Goal: Entertainment & Leisure: Consume media (video, audio)

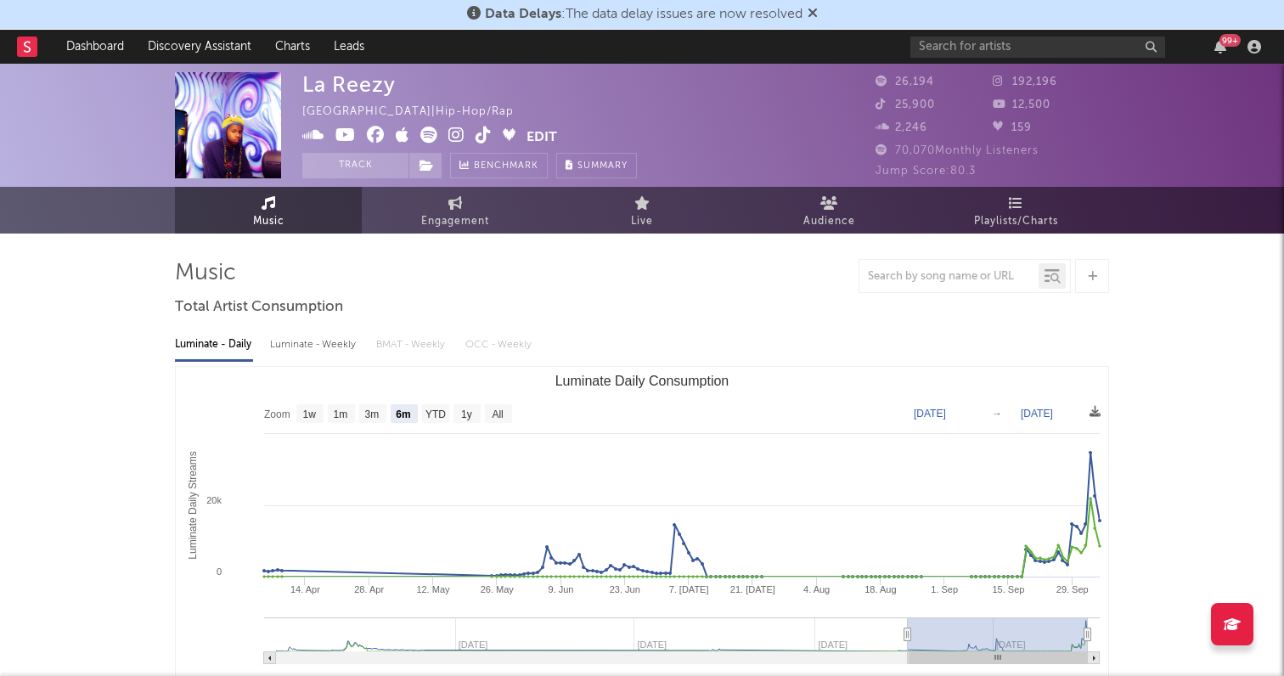
select select "6m"
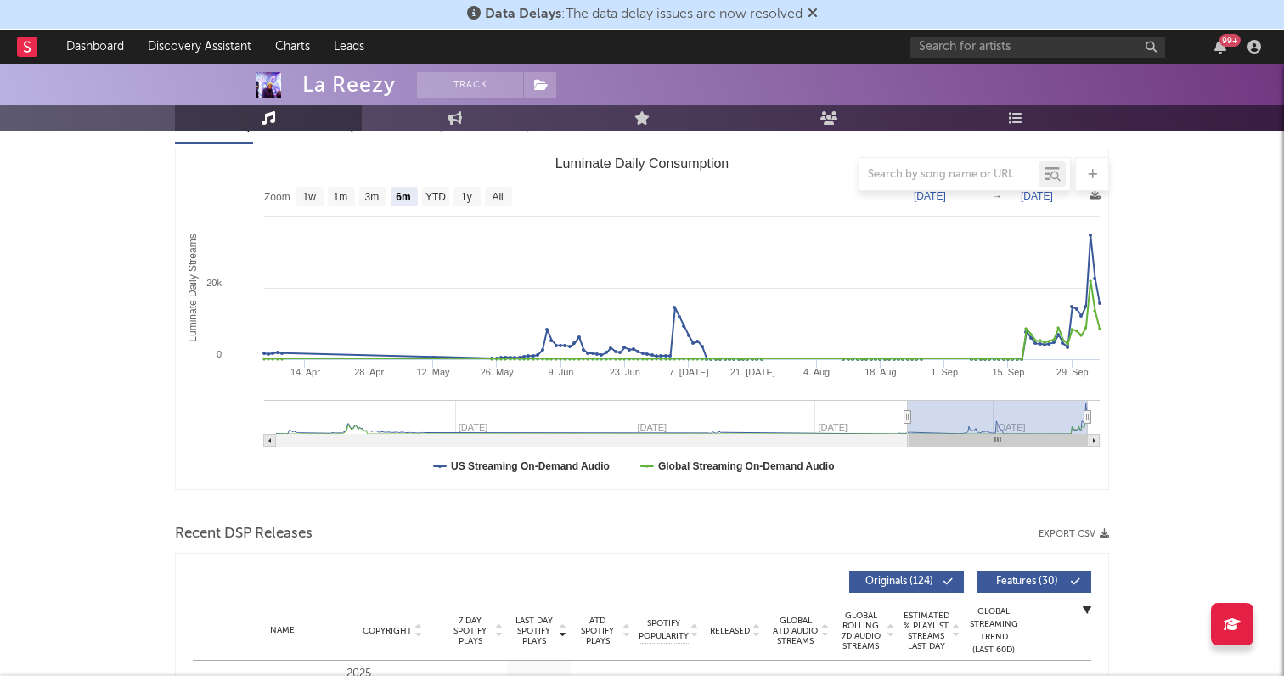
scroll to position [309, 0]
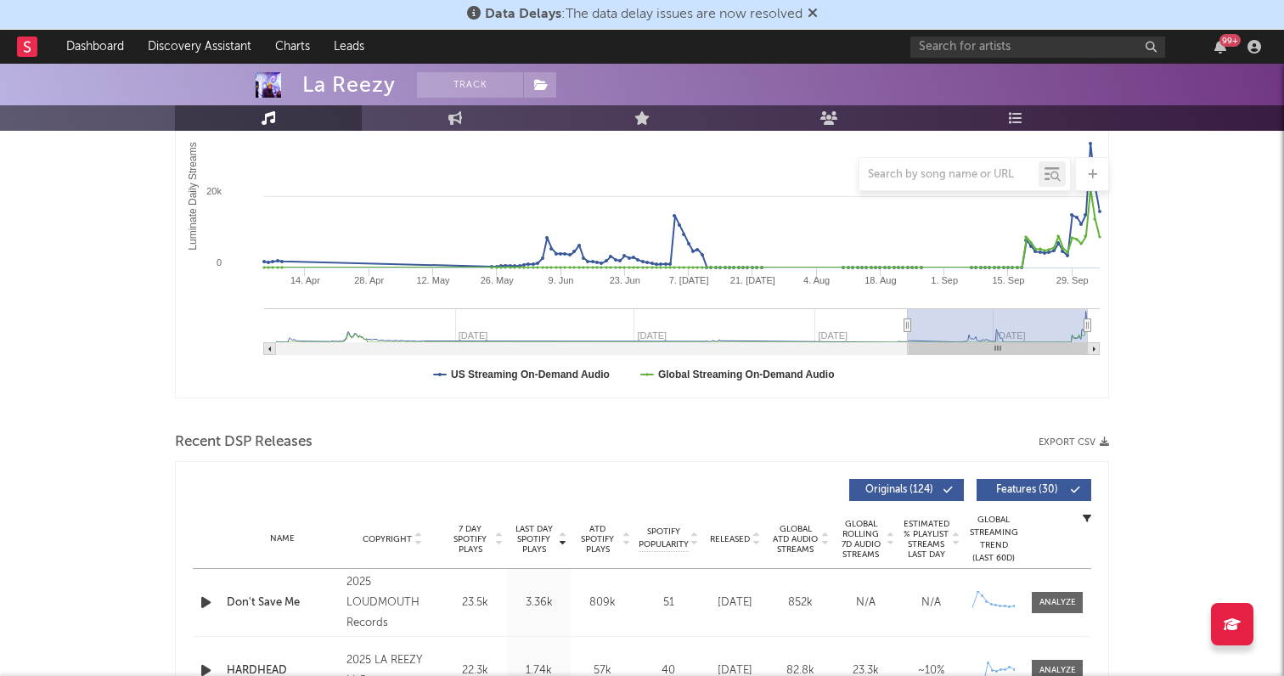
click at [202, 601] on icon "button" at bounding box center [206, 602] width 18 height 21
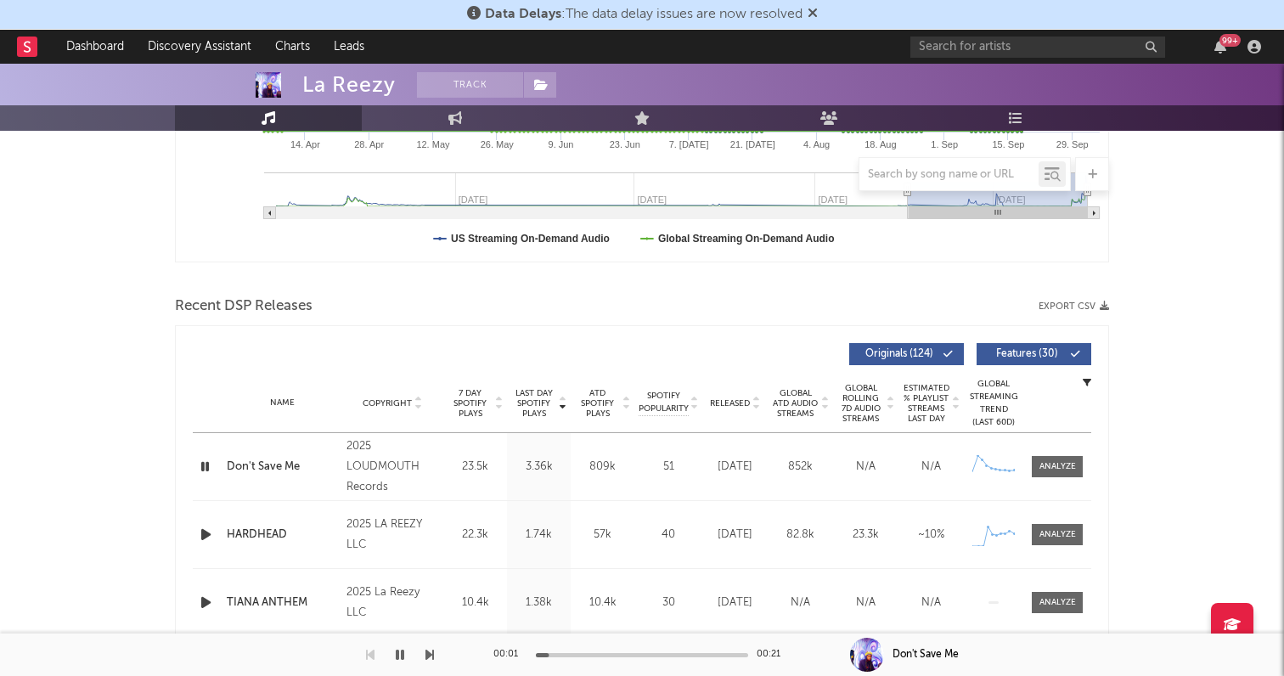
scroll to position [447, 0]
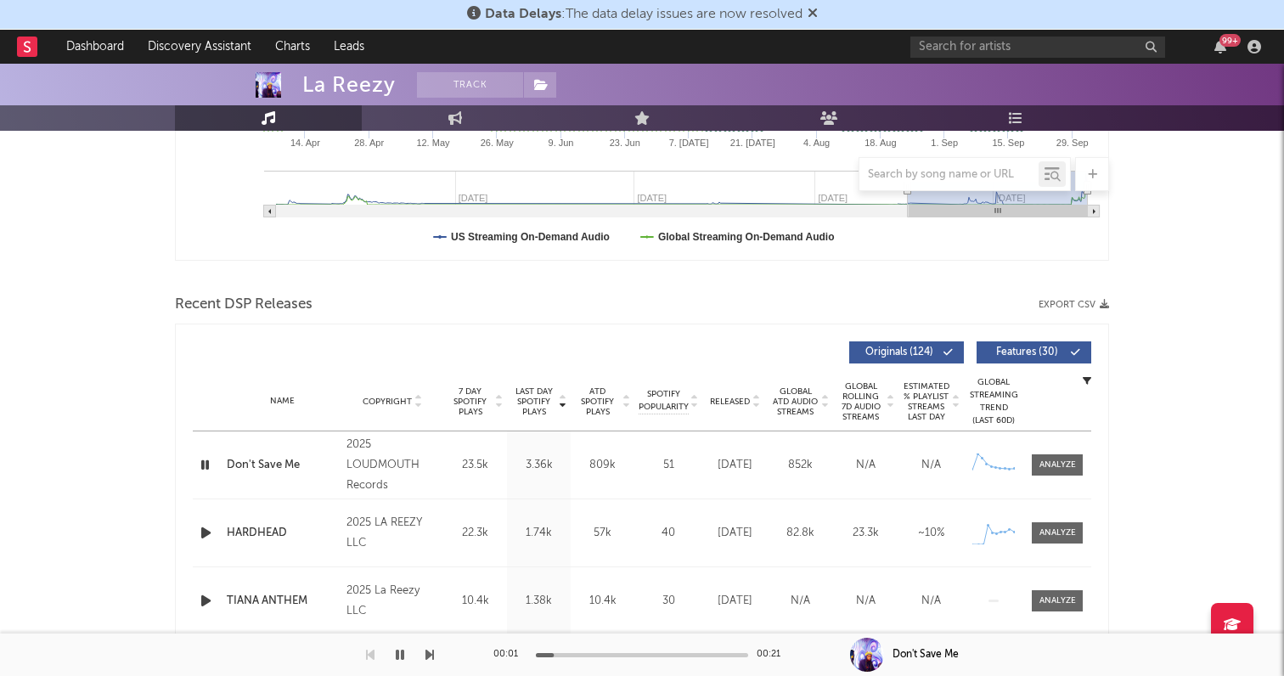
click at [207, 534] on icon "button" at bounding box center [206, 532] width 18 height 21
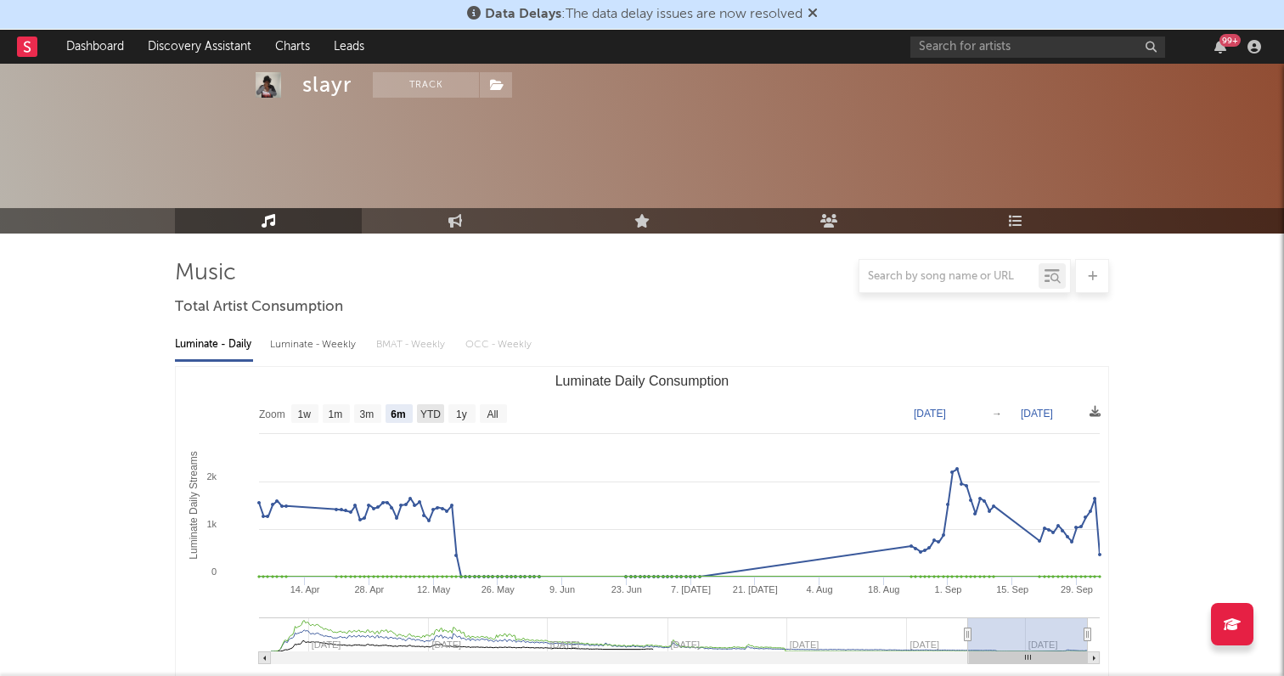
select select "6m"
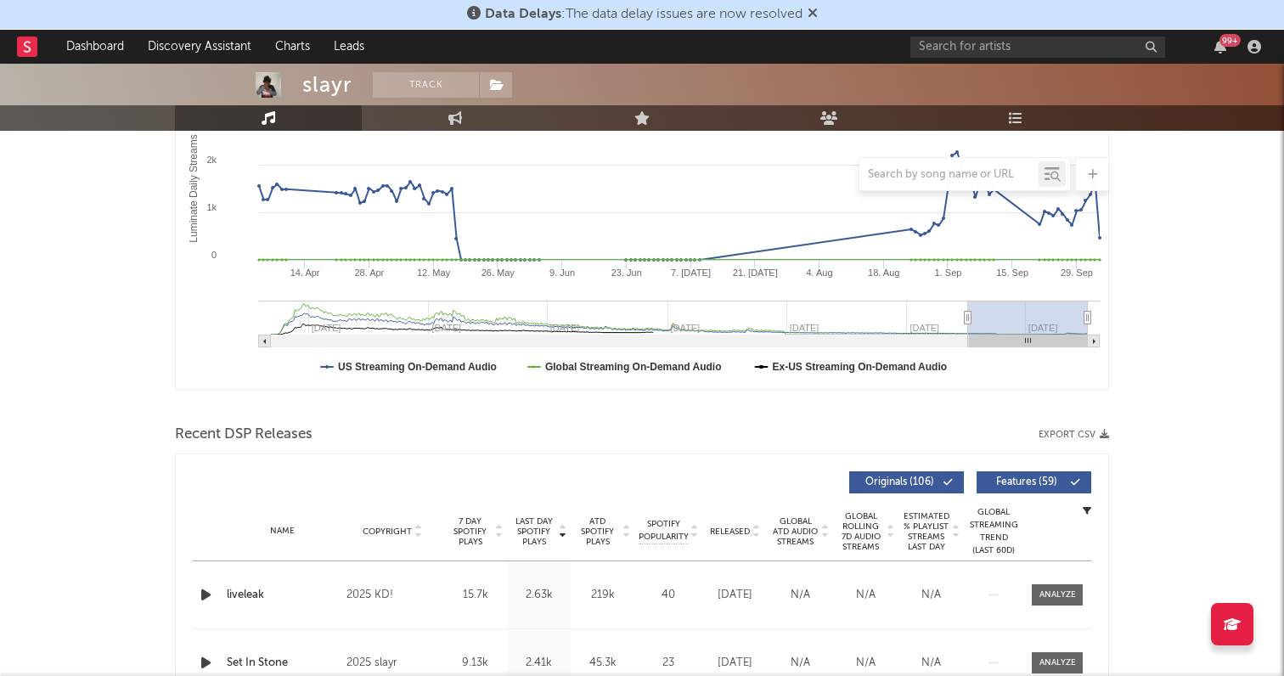
scroll to position [359, 0]
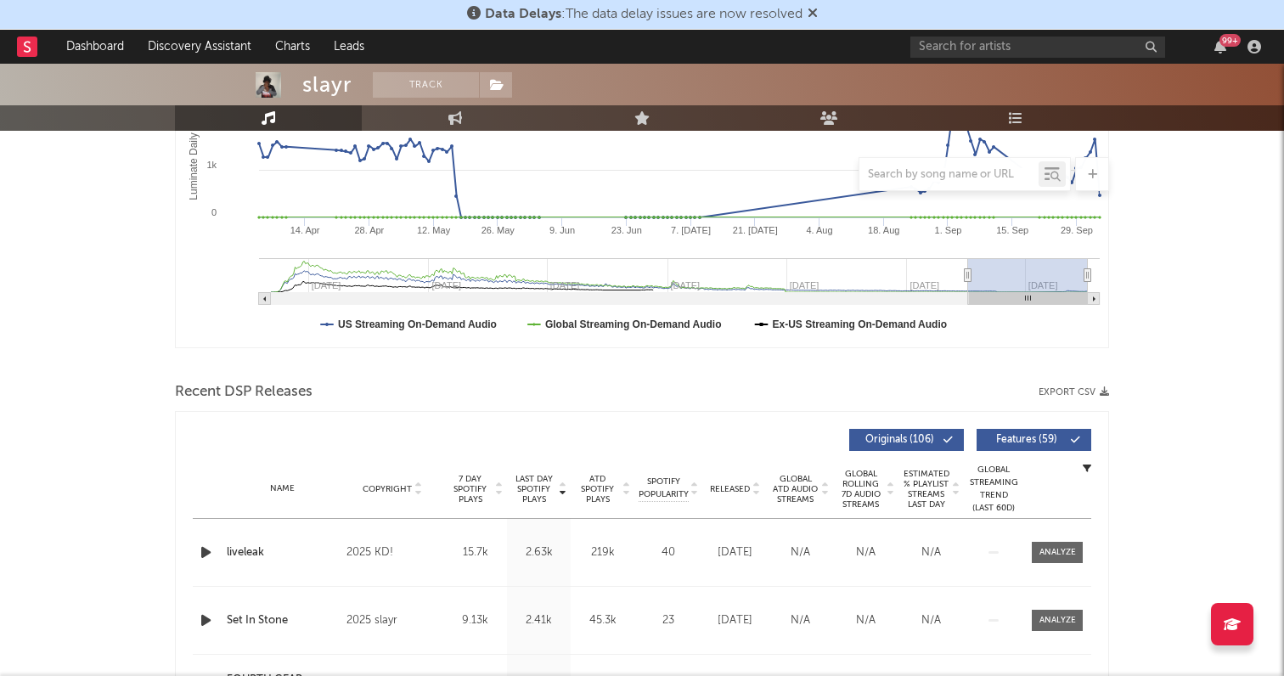
click at [205, 550] on icon "button" at bounding box center [206, 552] width 18 height 21
click at [199, 612] on icon "button" at bounding box center [206, 620] width 18 height 21
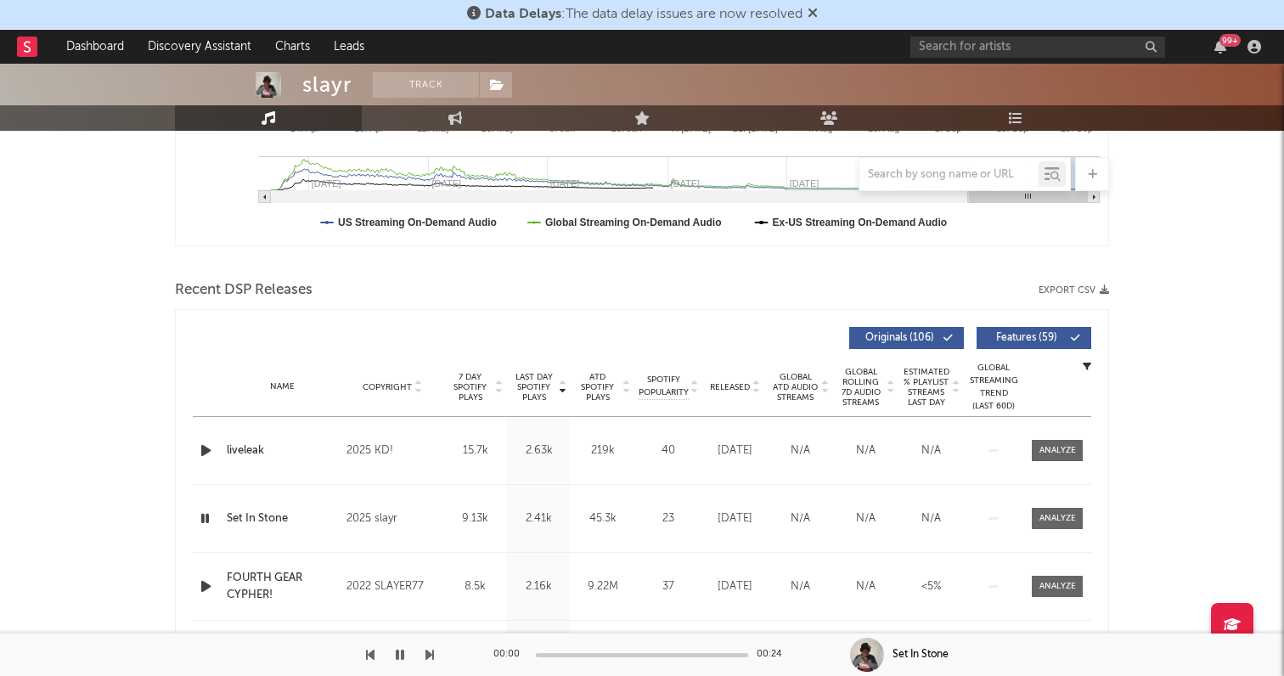
scroll to position [489, 0]
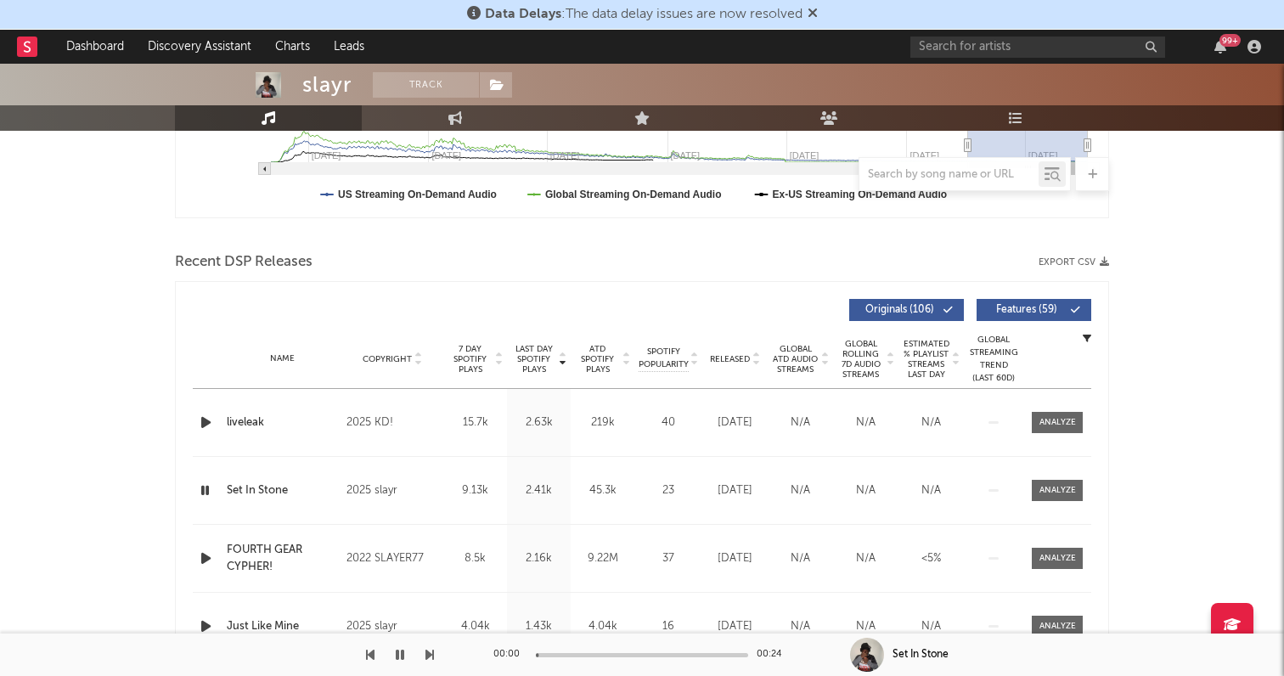
click at [210, 560] on icon "button" at bounding box center [206, 558] width 18 height 21
click at [206, 623] on icon "button" at bounding box center [206, 626] width 18 height 21
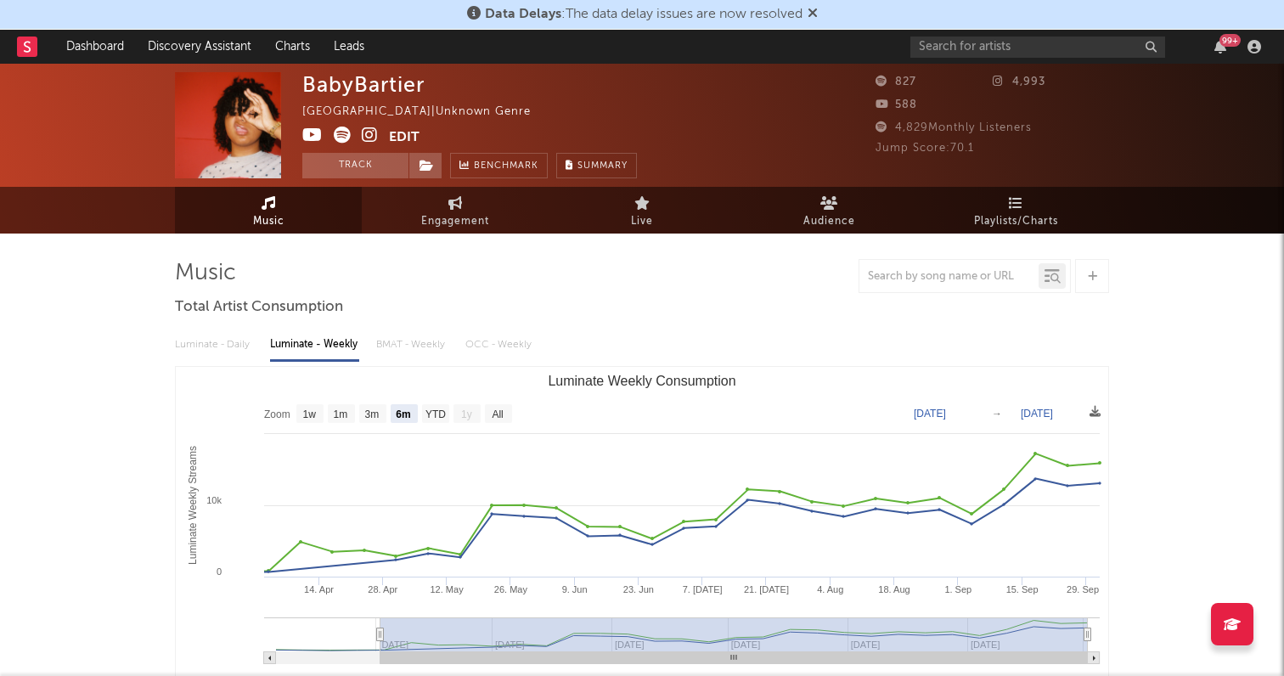
select select "6m"
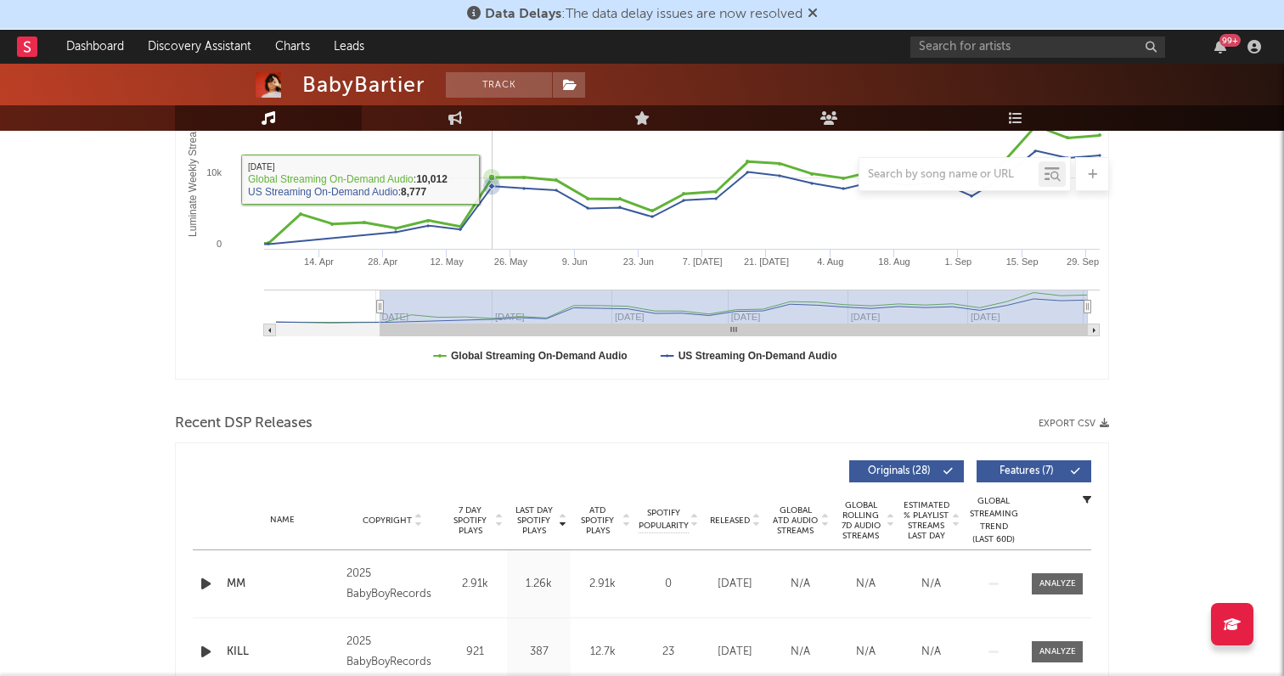
scroll to position [414, 0]
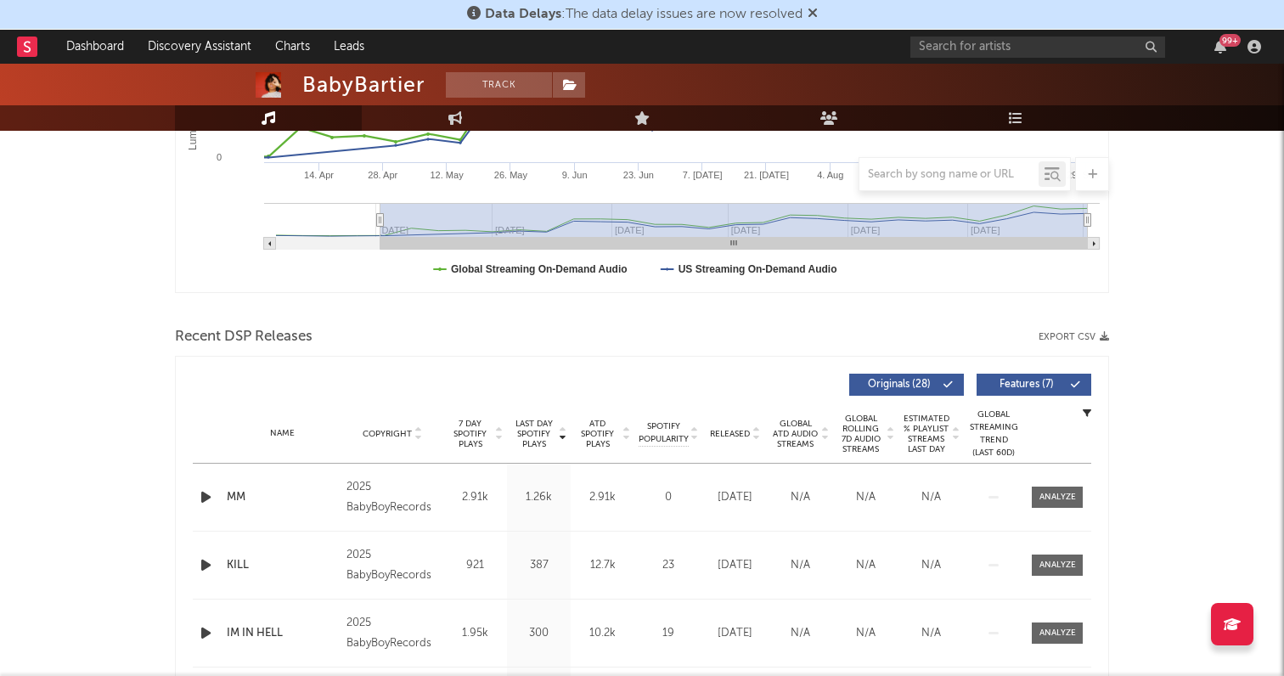
click at [196, 494] on div at bounding box center [208, 497] width 30 height 21
click at [206, 499] on icon "button" at bounding box center [206, 497] width 18 height 21
click at [205, 560] on icon "button" at bounding box center [206, 565] width 18 height 21
click at [206, 629] on icon "button" at bounding box center [206, 633] width 18 height 21
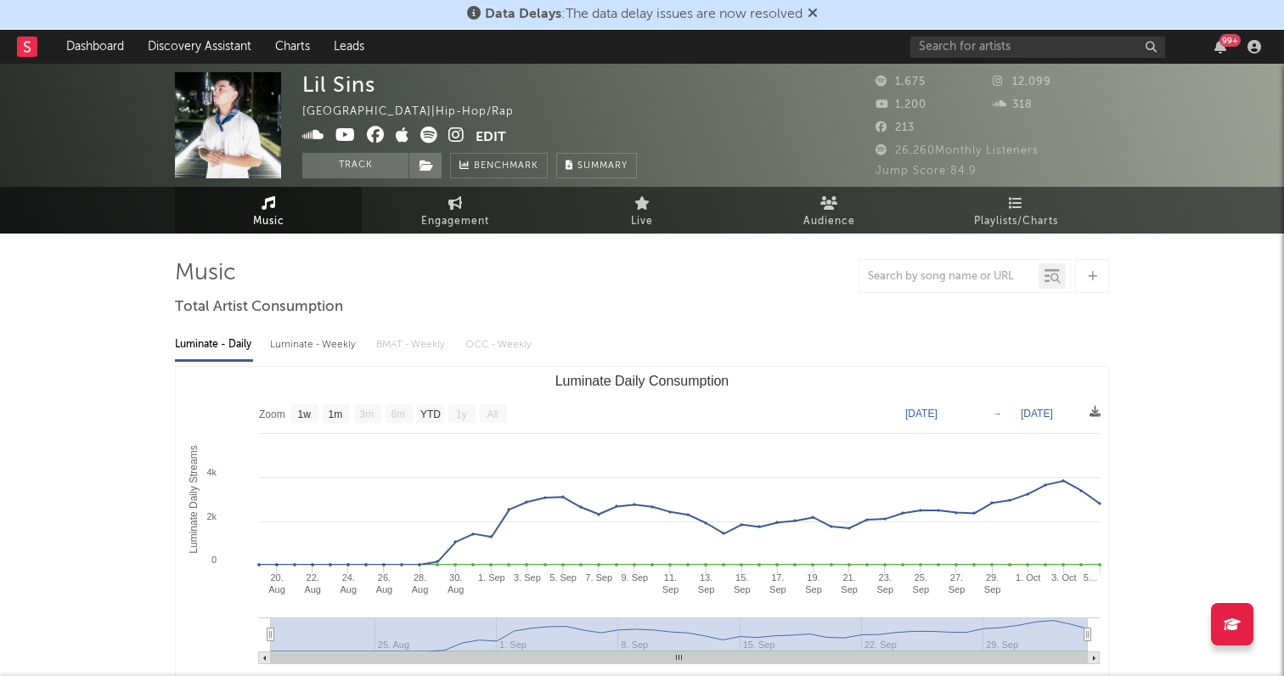
select select "1w"
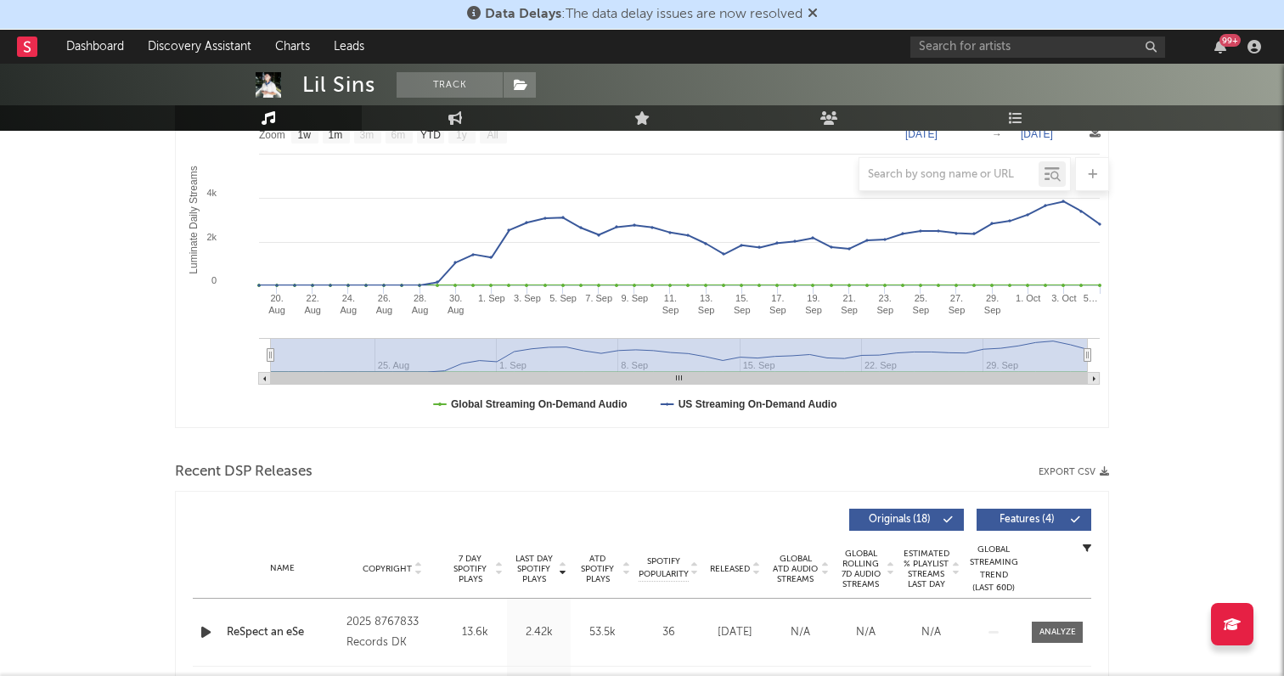
scroll to position [424, 0]
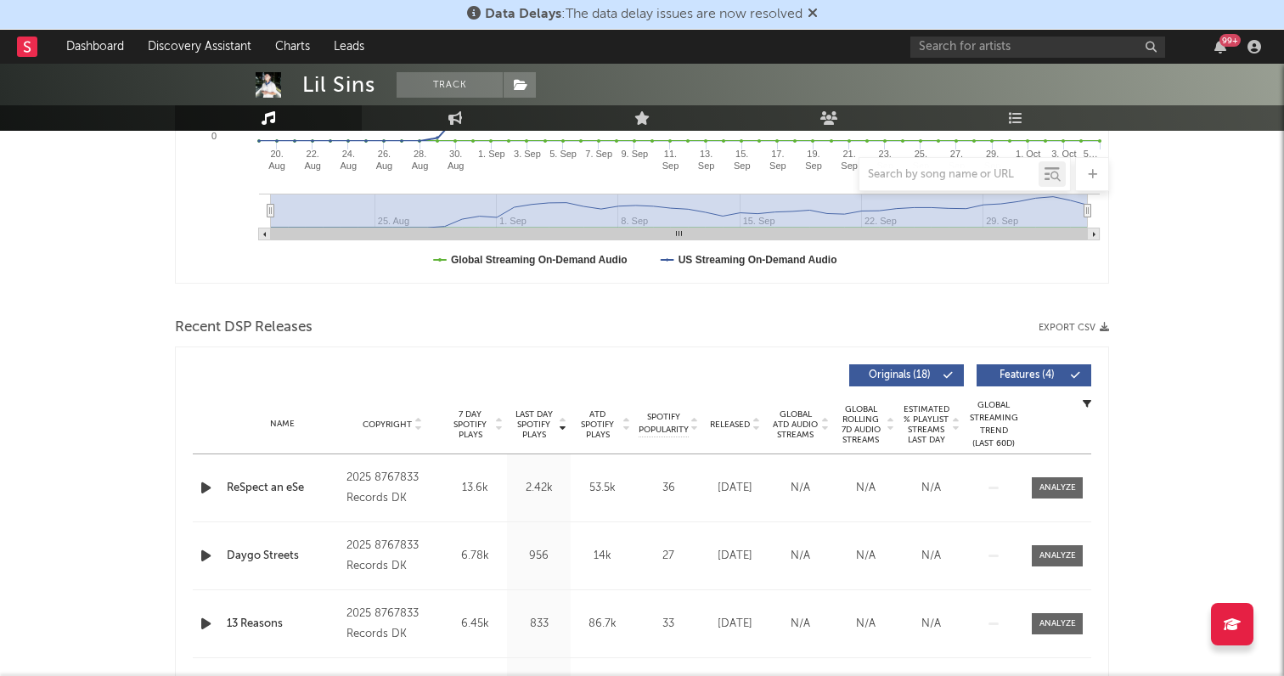
click at [200, 487] on icon "button" at bounding box center [206, 487] width 18 height 21
click at [198, 551] on icon "button" at bounding box center [206, 555] width 18 height 21
click at [204, 618] on icon "button" at bounding box center [206, 623] width 18 height 21
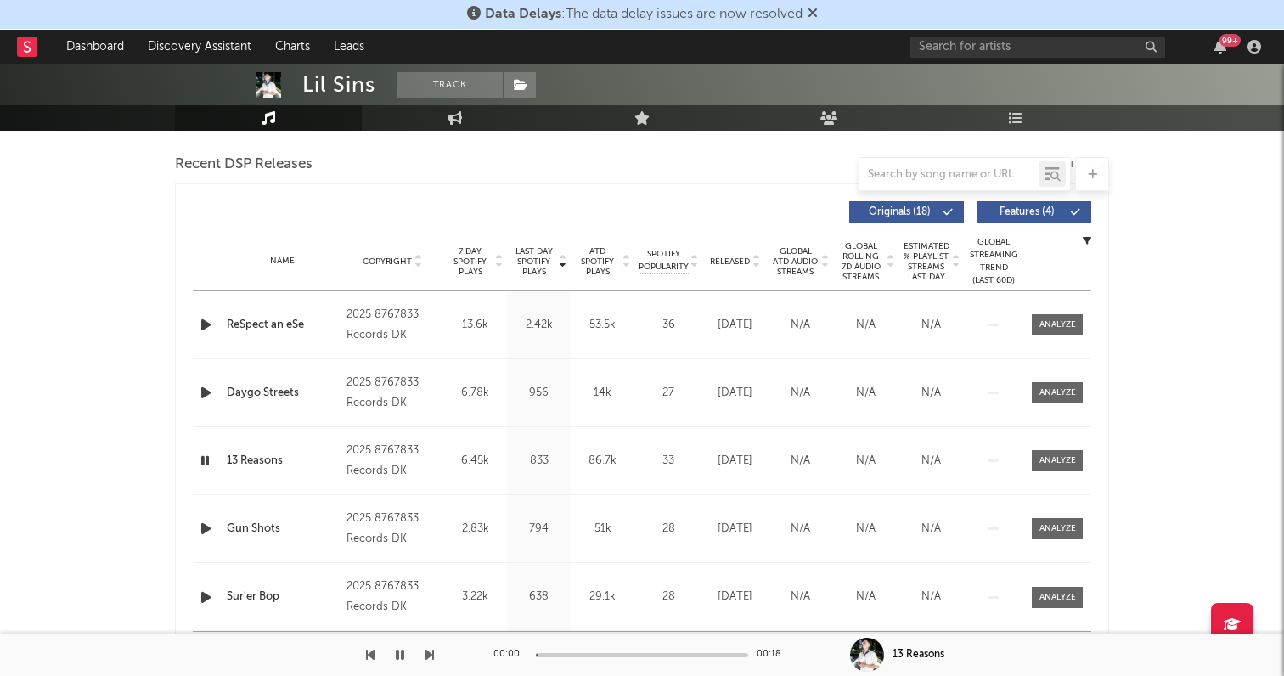
scroll to position [588, 0]
click at [206, 529] on icon "button" at bounding box center [206, 527] width 18 height 21
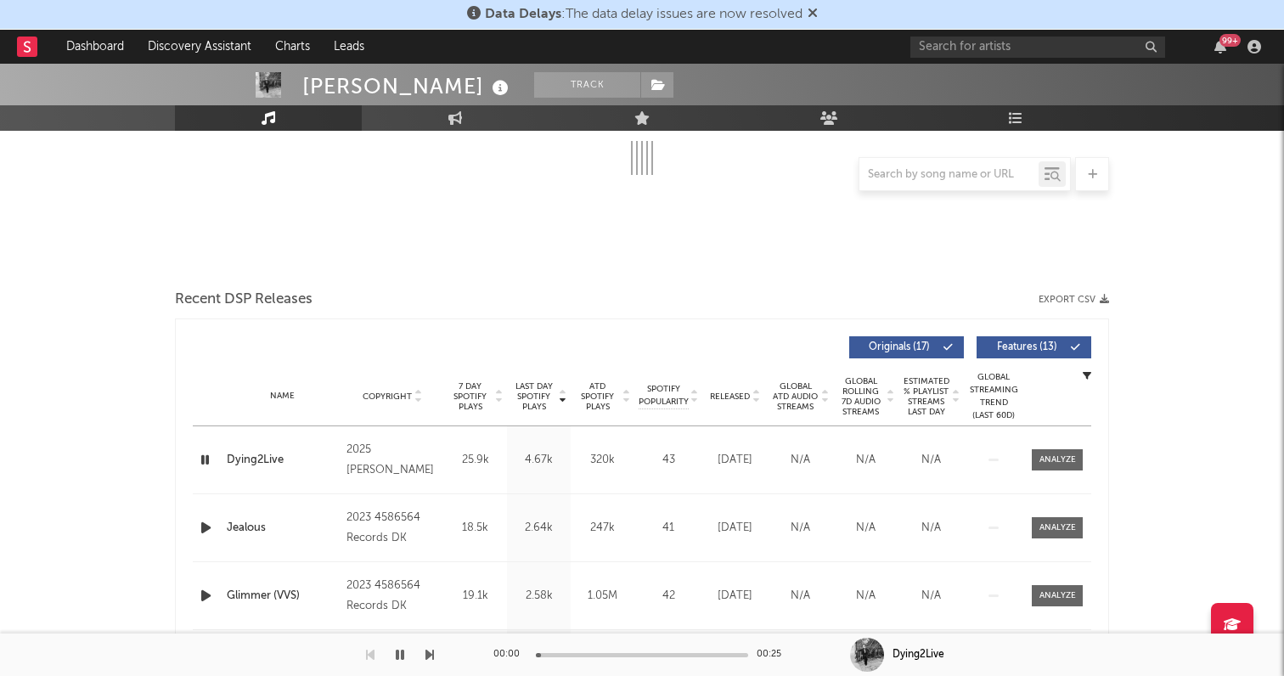
scroll to position [336, 0]
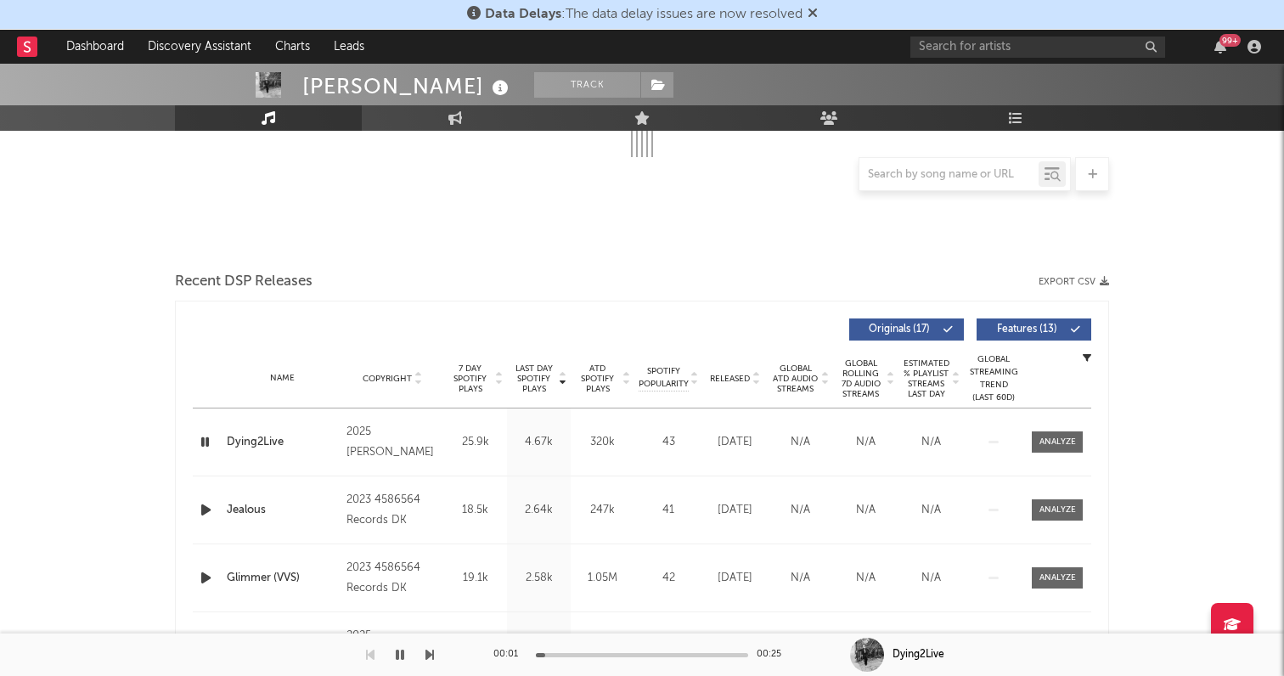
click at [202, 505] on icon "button" at bounding box center [206, 509] width 18 height 21
click at [204, 572] on icon "button" at bounding box center [206, 577] width 18 height 21
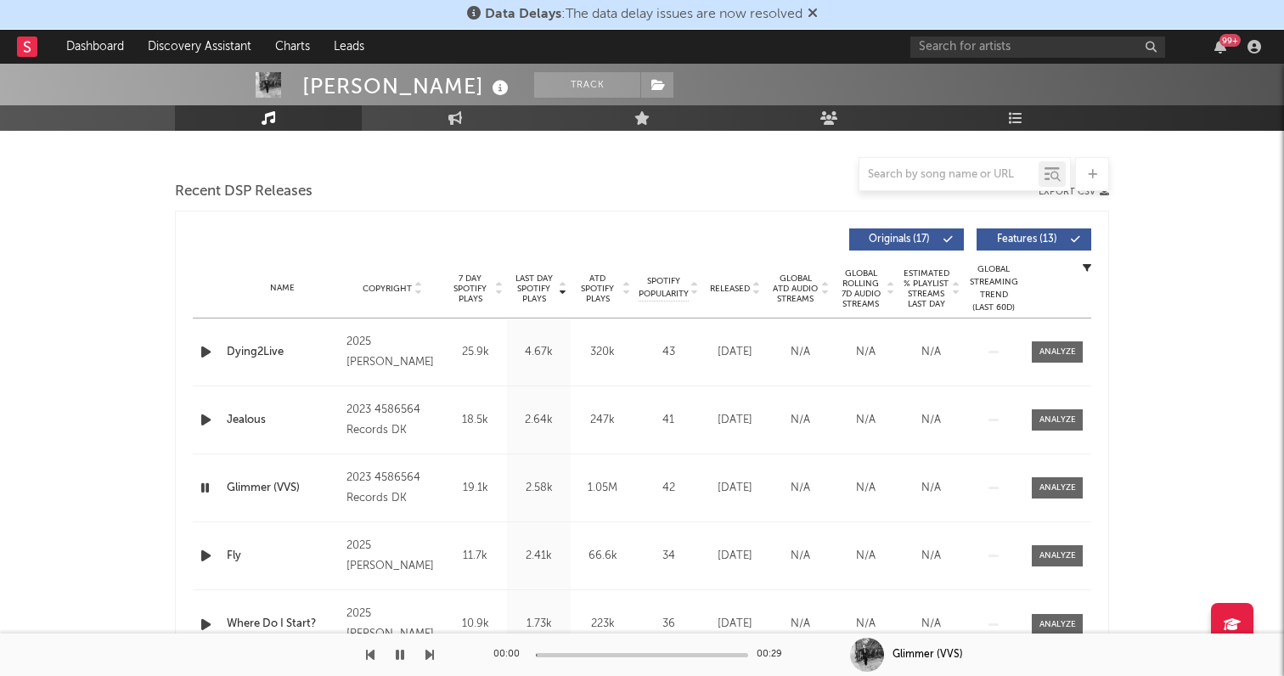
scroll to position [433, 0]
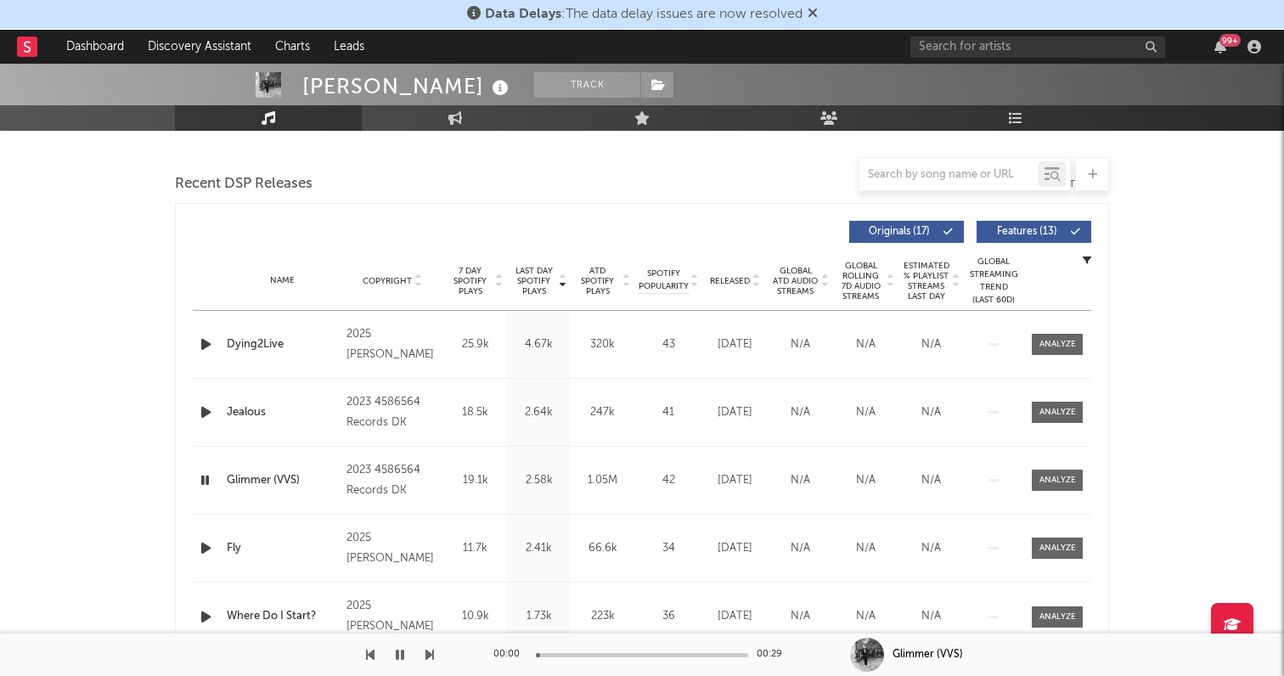
click at [203, 543] on icon "button" at bounding box center [206, 548] width 18 height 21
click at [203, 617] on icon "button" at bounding box center [206, 616] width 18 height 21
